Goal: Transaction & Acquisition: Obtain resource

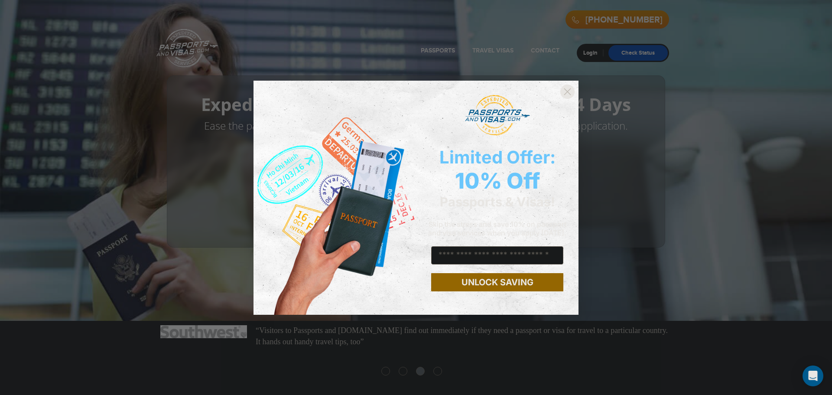
click at [568, 96] on circle "Close dialog" at bounding box center [567, 91] width 14 height 14
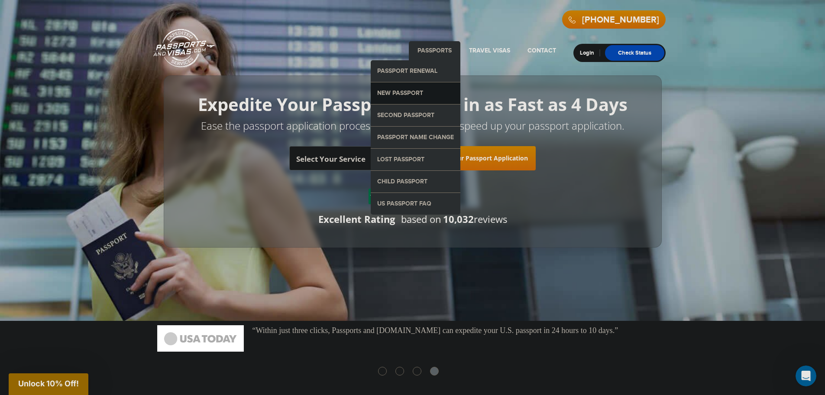
click at [419, 88] on link "New Passport" at bounding box center [416, 93] width 90 height 22
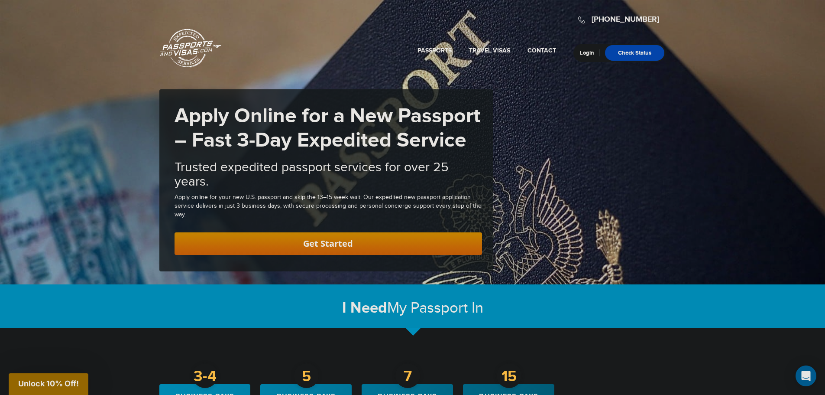
click at [397, 251] on link "Get Started" at bounding box center [329, 243] width 308 height 23
